Goal: Information Seeking & Learning: Learn about a topic

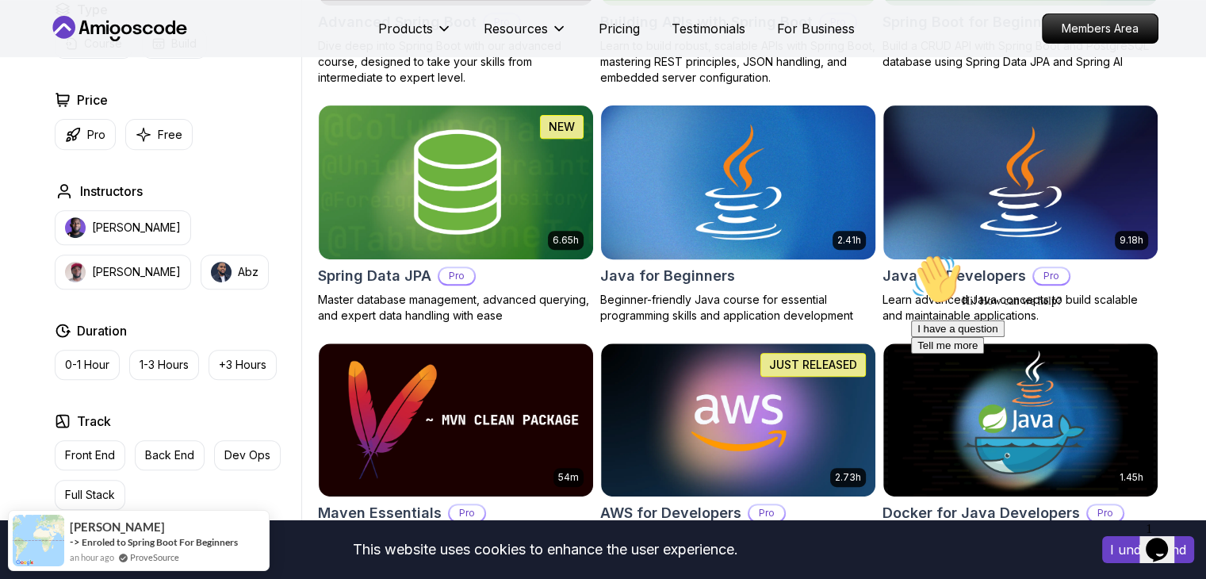
scroll to position [634, 0]
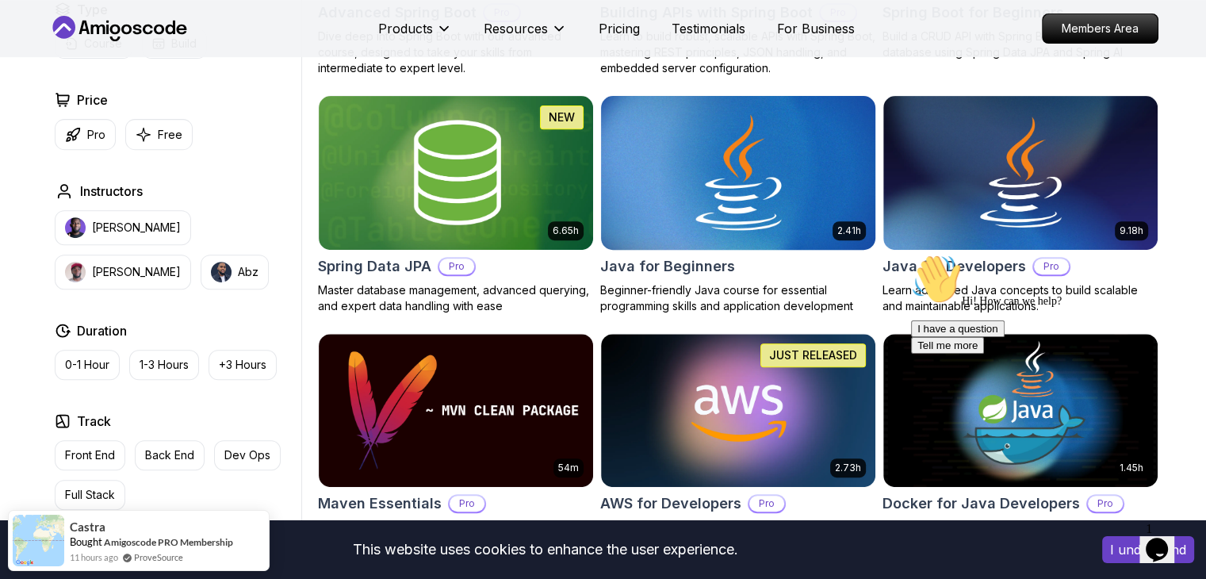
click at [816, 153] on img at bounding box center [738, 172] width 288 height 161
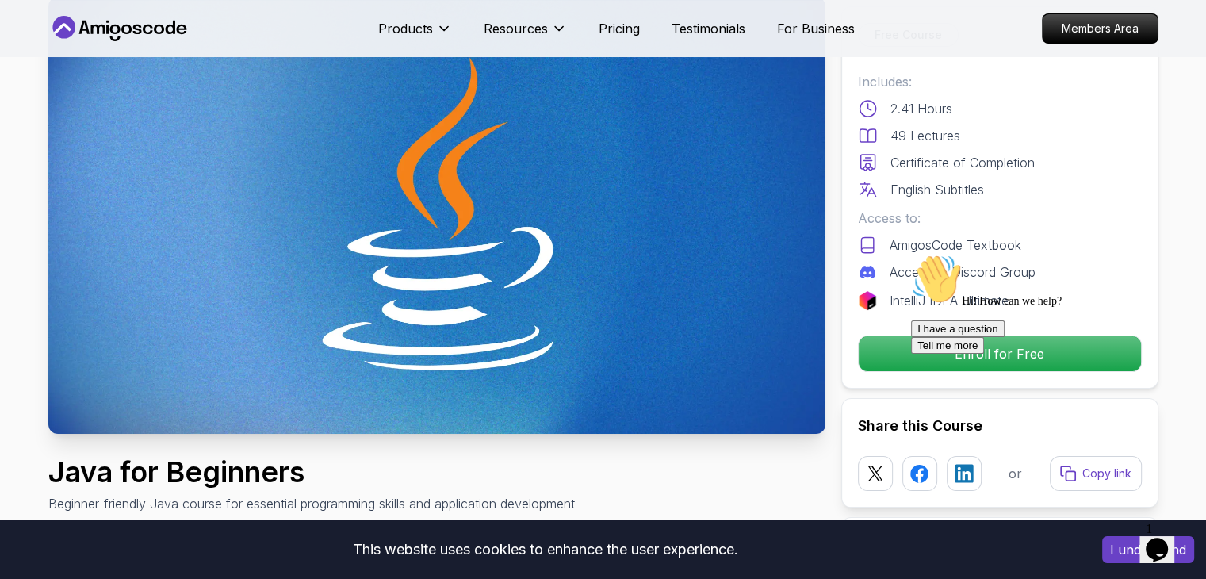
scroll to position [159, 0]
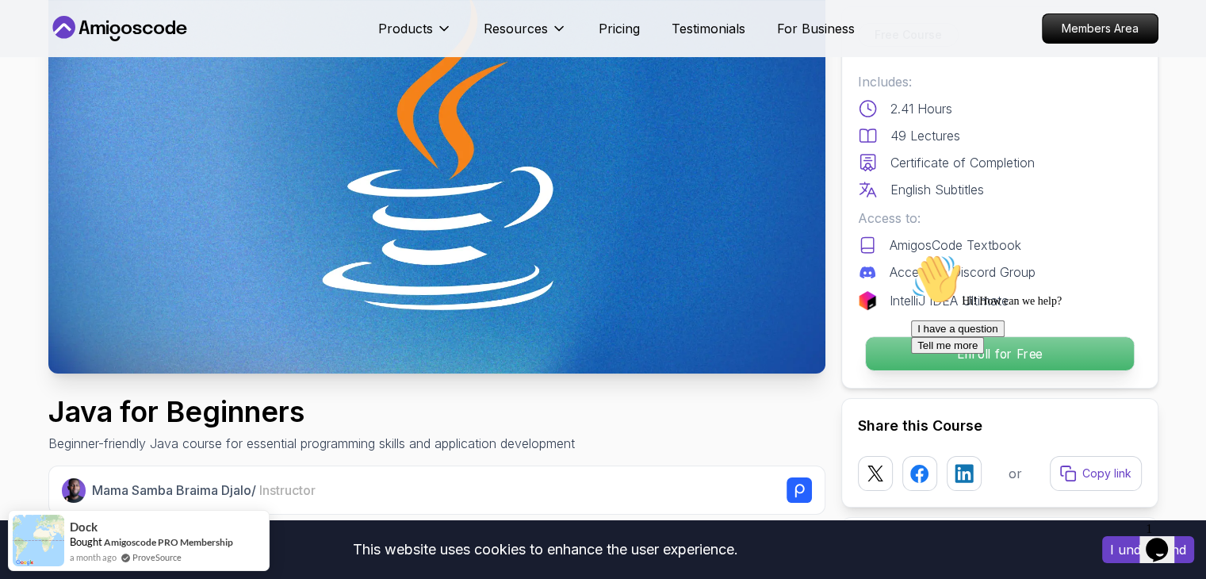
click at [893, 347] on p "Enroll for Free" at bounding box center [999, 353] width 268 height 33
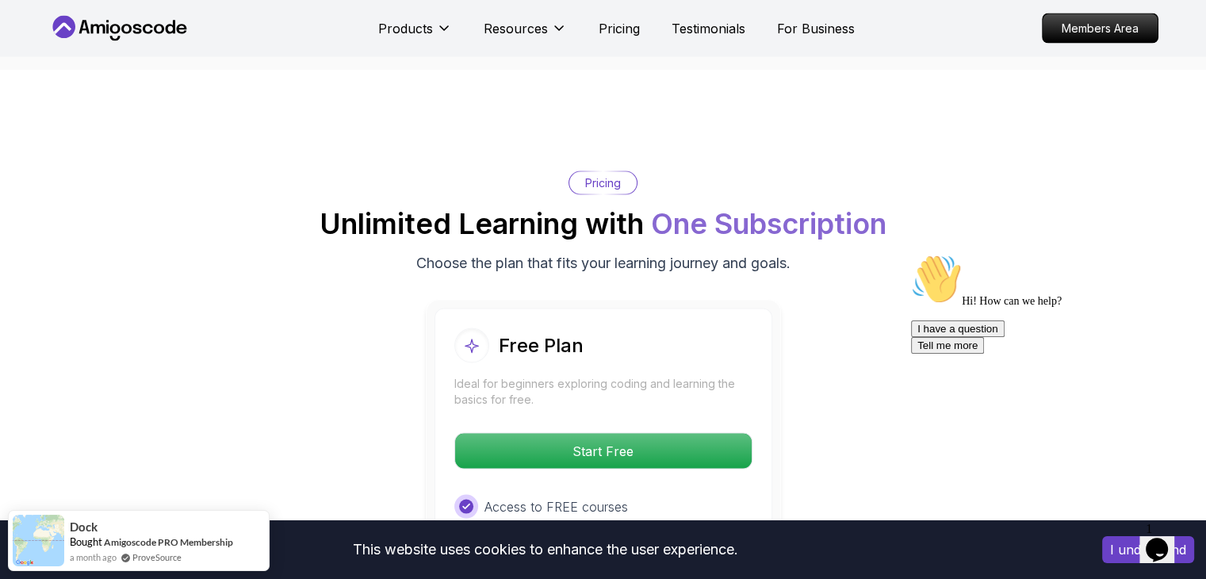
scroll to position [3045, 0]
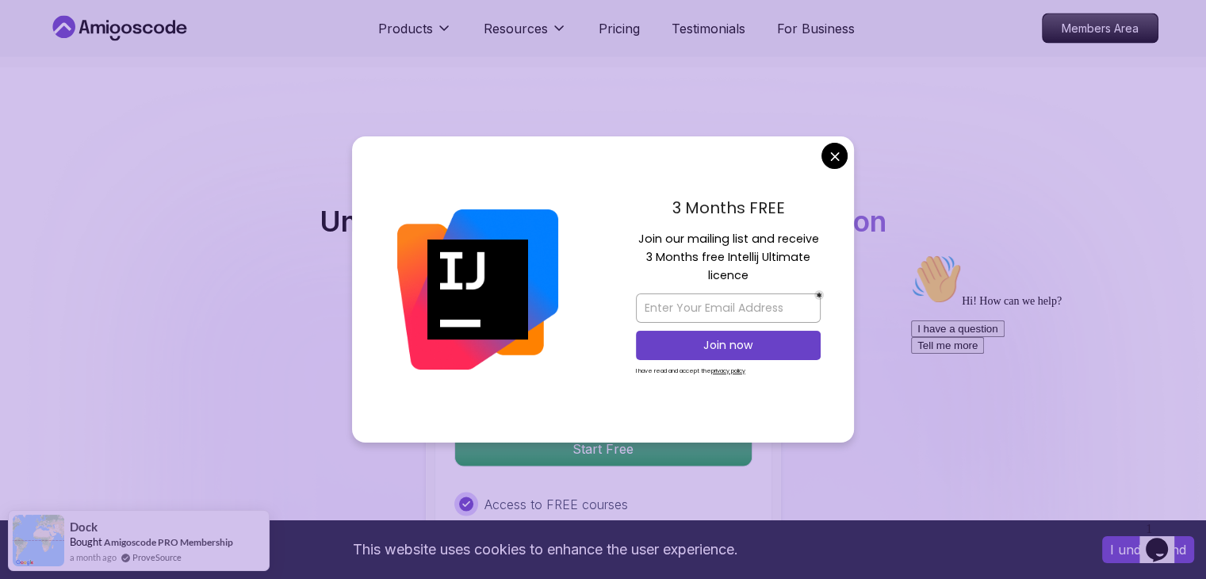
click at [836, 147] on body "This website uses cookies to enhance the user experience. I understand Products…" at bounding box center [603, 546] width 1206 height 7183
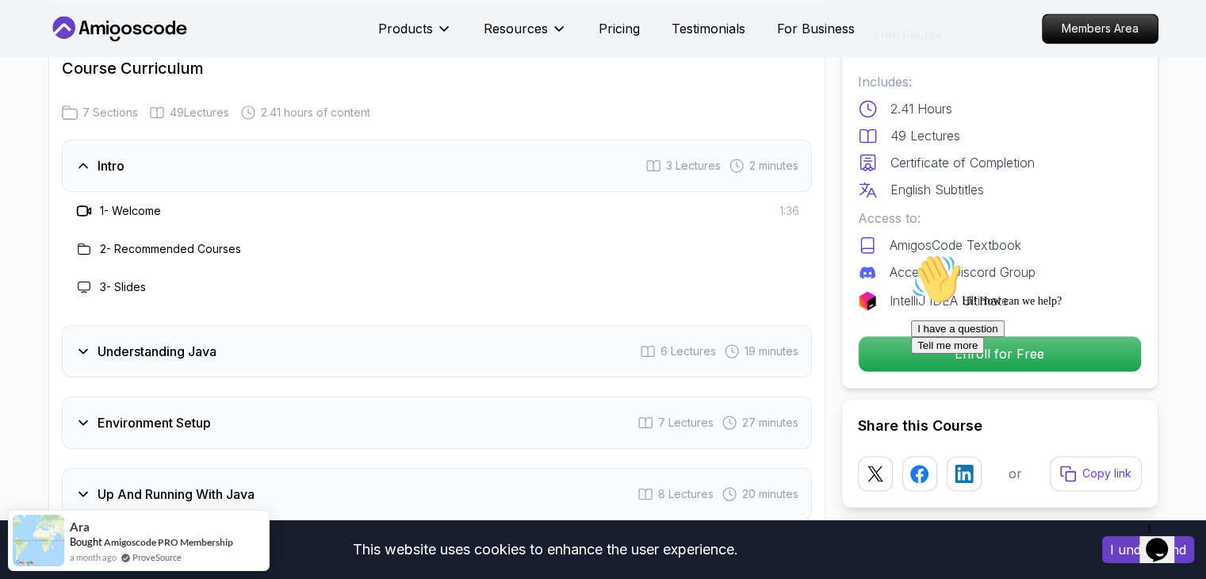
scroll to position [2252, 0]
click at [118, 340] on h3 "Understanding Java" at bounding box center [157, 349] width 119 height 19
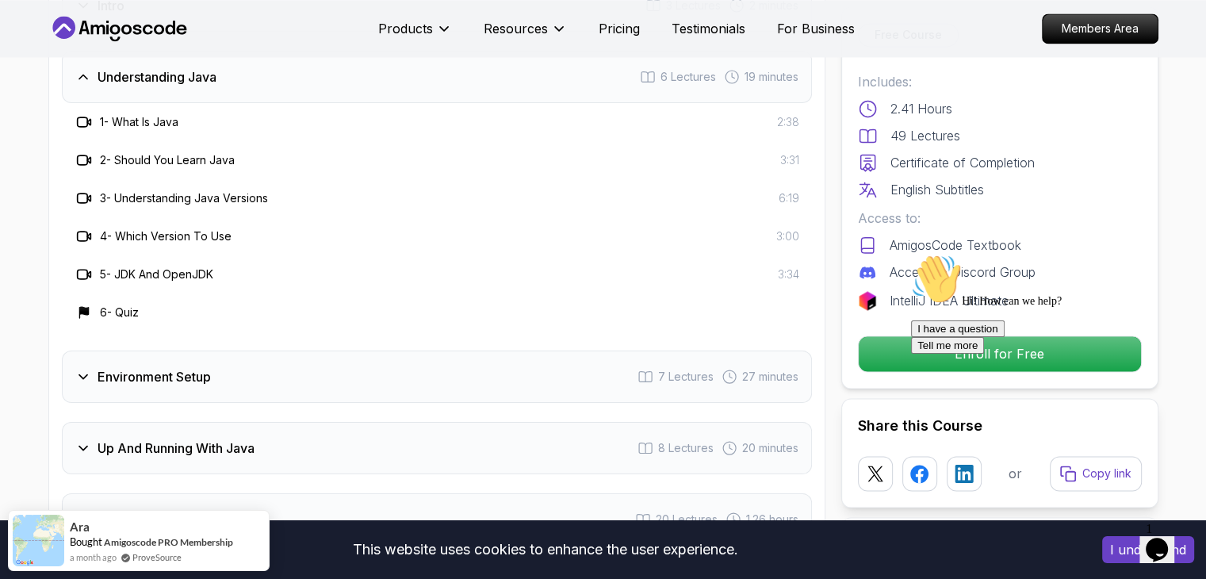
click at [125, 367] on h3 "Environment Setup" at bounding box center [154, 376] width 113 height 19
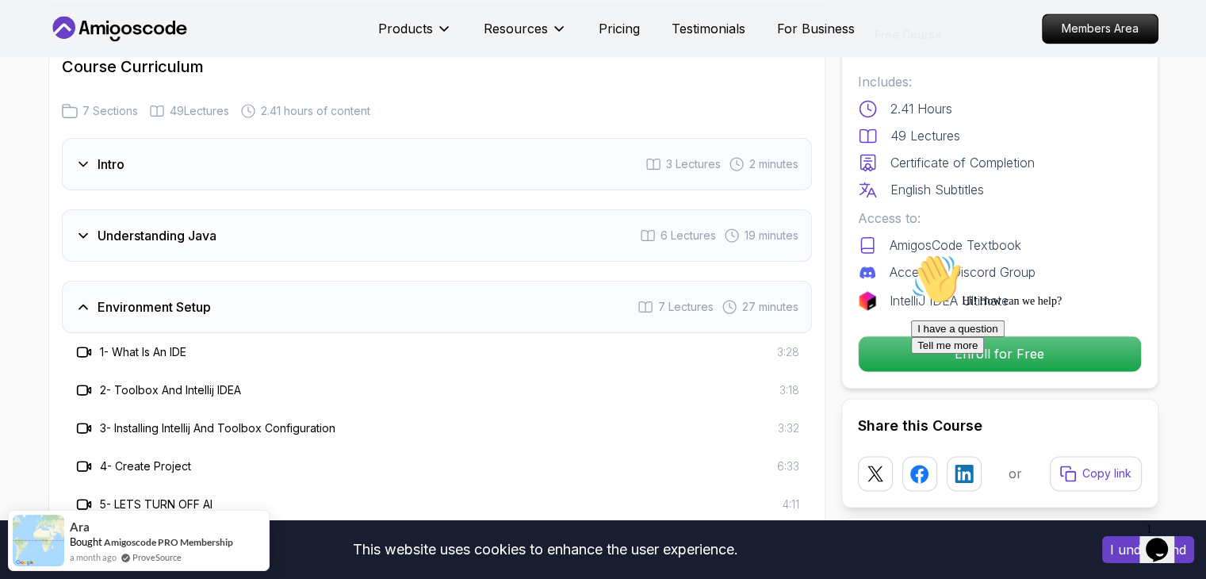
click at [143, 297] on h3 "Environment Setup" at bounding box center [154, 306] width 113 height 19
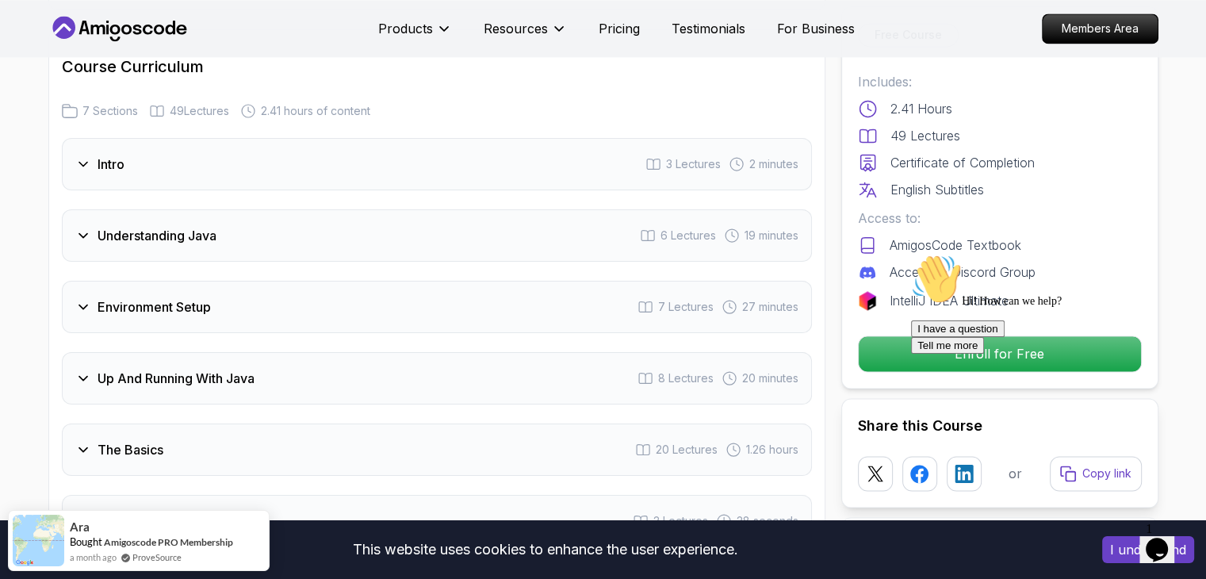
click at [146, 226] on h3 "Understanding Java" at bounding box center [157, 235] width 119 height 19
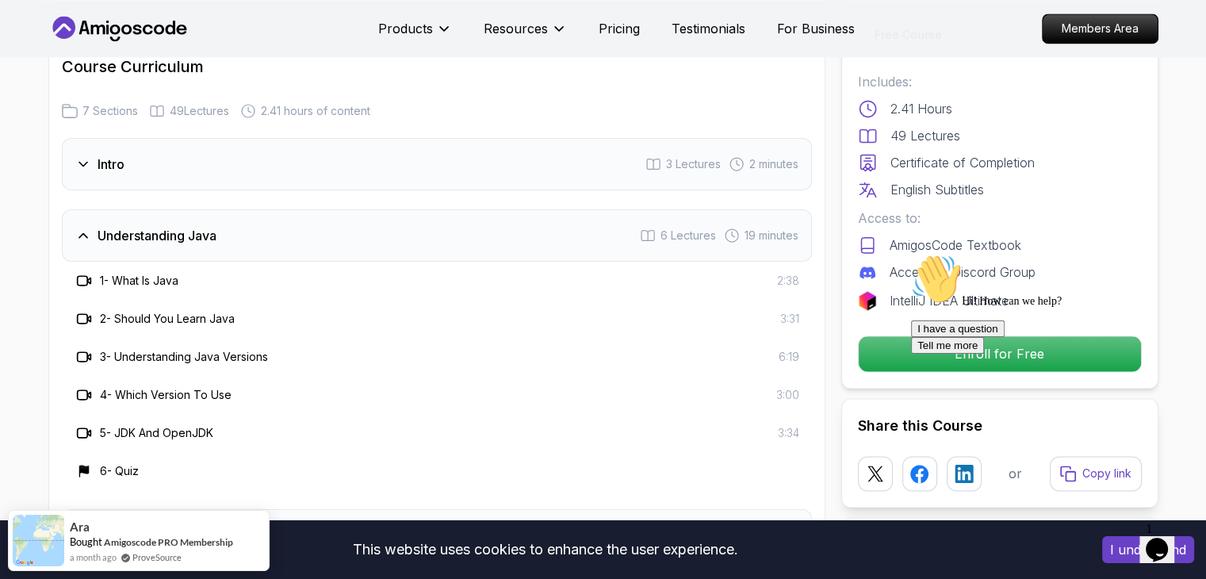
click at [146, 226] on h3 "Understanding Java" at bounding box center [157, 235] width 119 height 19
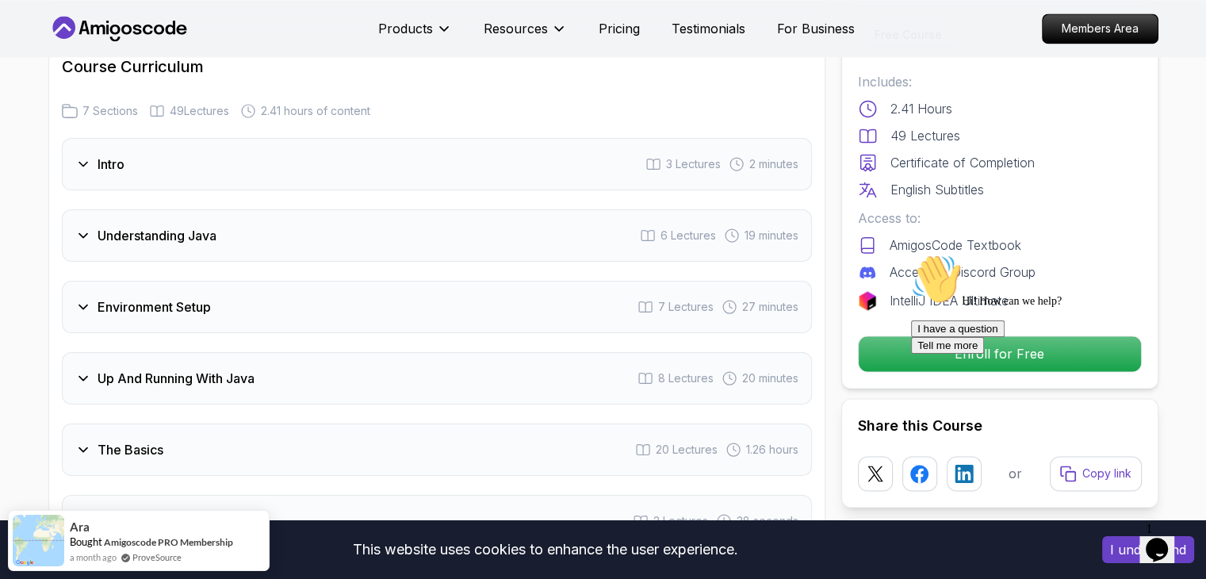
click at [165, 369] on h3 "Up And Running With Java" at bounding box center [176, 378] width 157 height 19
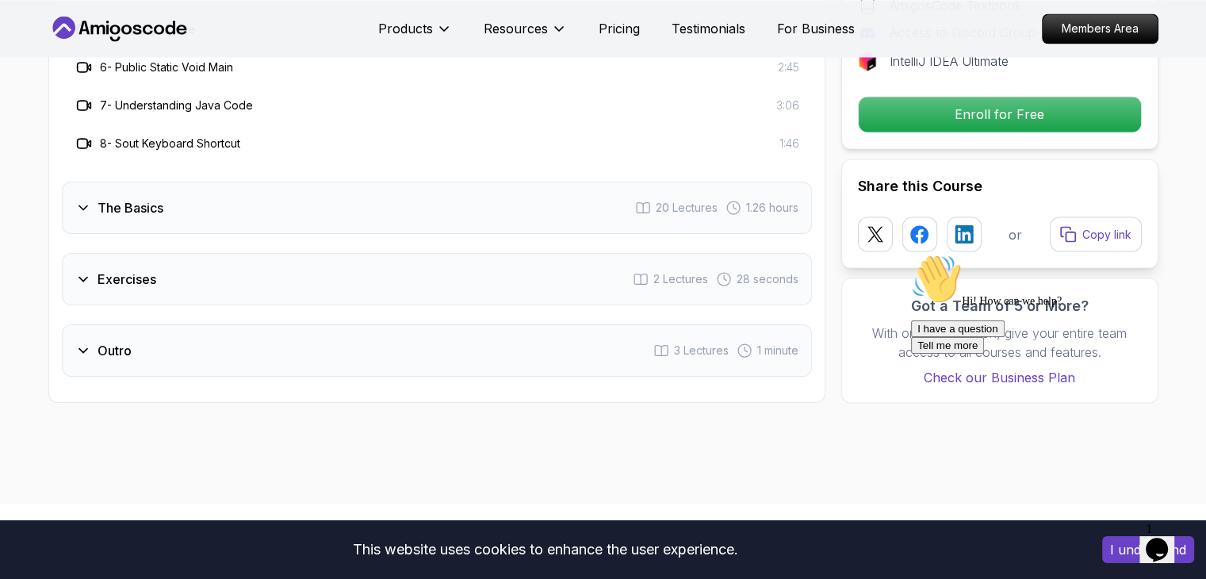
scroll to position [2807, 0]
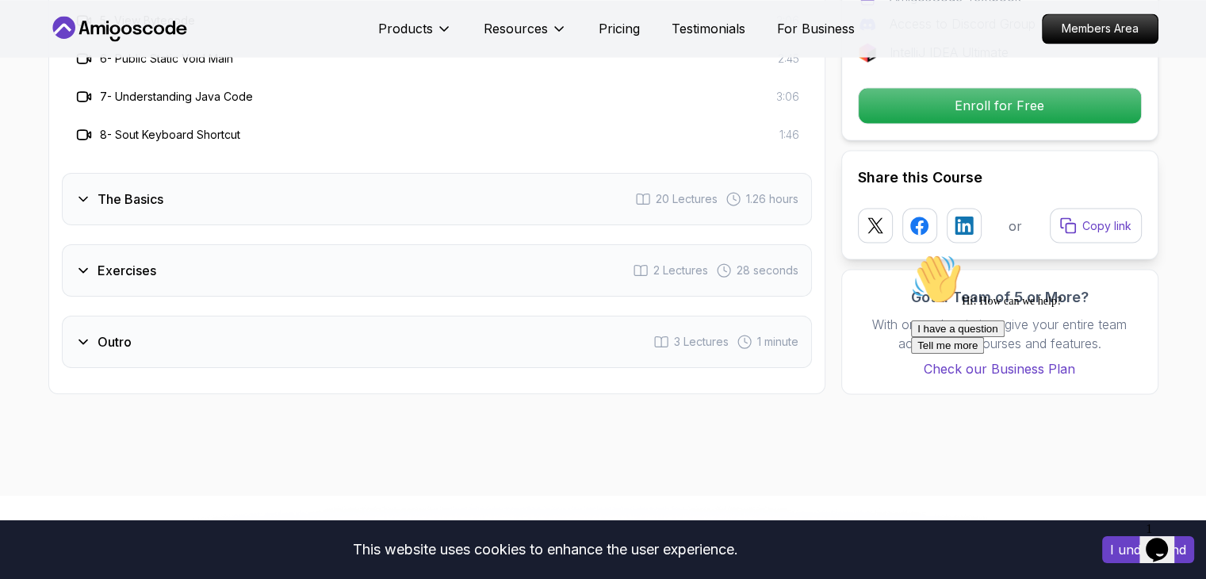
click at [159, 244] on div "Exercises 2 Lectures 28 seconds" at bounding box center [437, 270] width 750 height 52
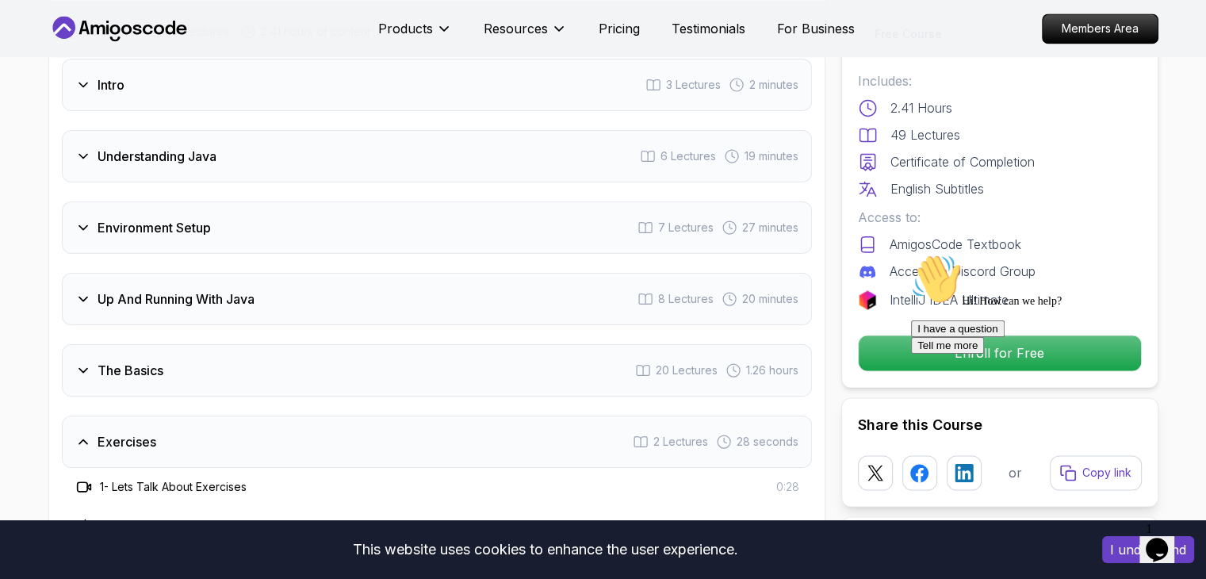
click at [151, 361] on h3 "The Basics" at bounding box center [131, 370] width 66 height 19
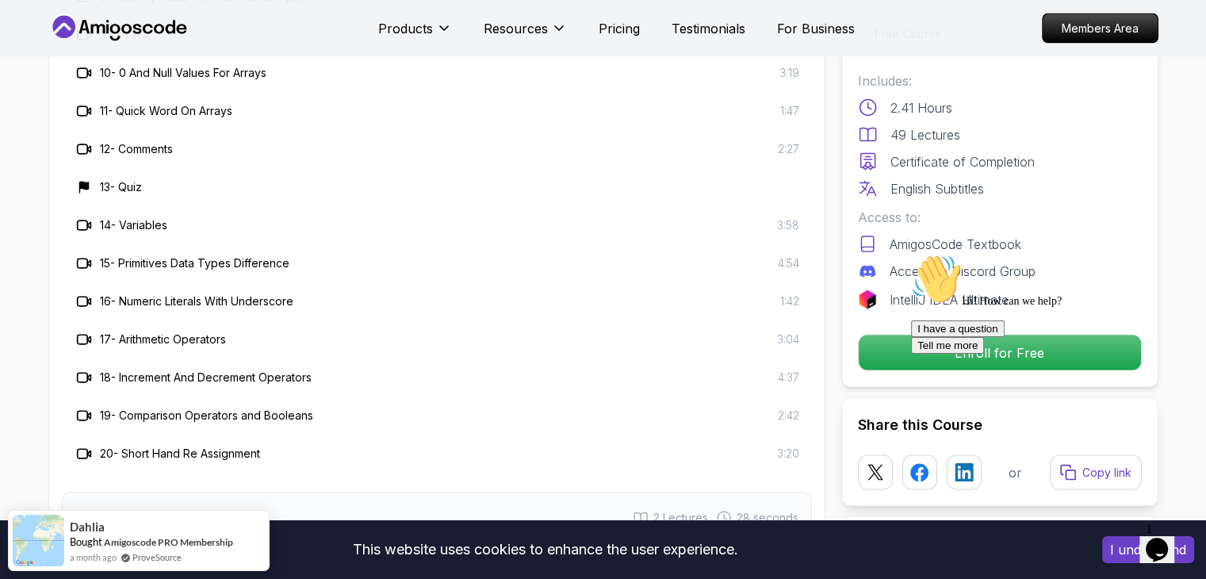
scroll to position [3045, 0]
